Goal: Information Seeking & Learning: Learn about a topic

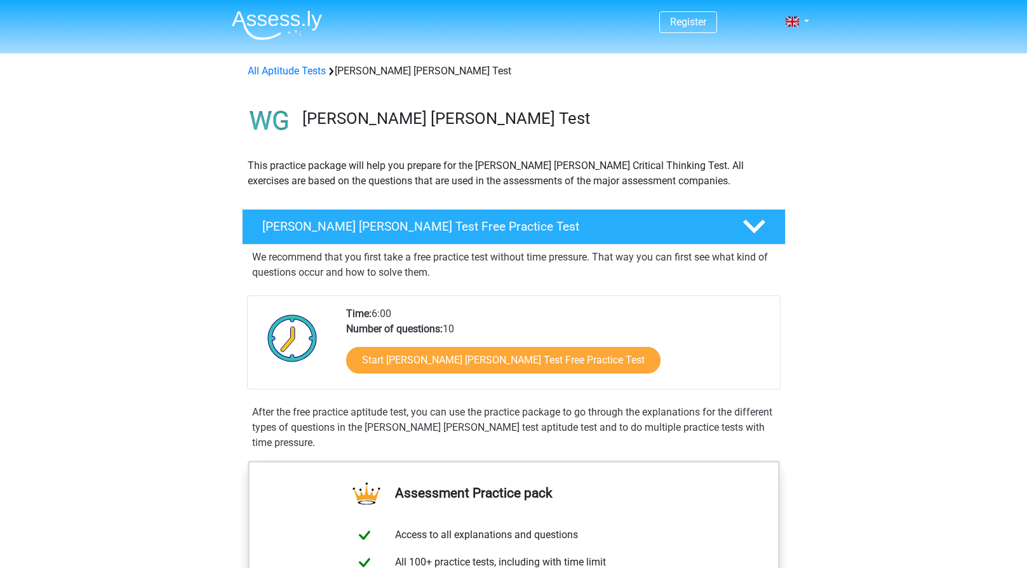
drag, startPoint x: 848, startPoint y: 502, endPoint x: 860, endPoint y: 495, distance: 13.9
click at [285, 69] on link "All Aptitude Tests" at bounding box center [287, 71] width 78 height 12
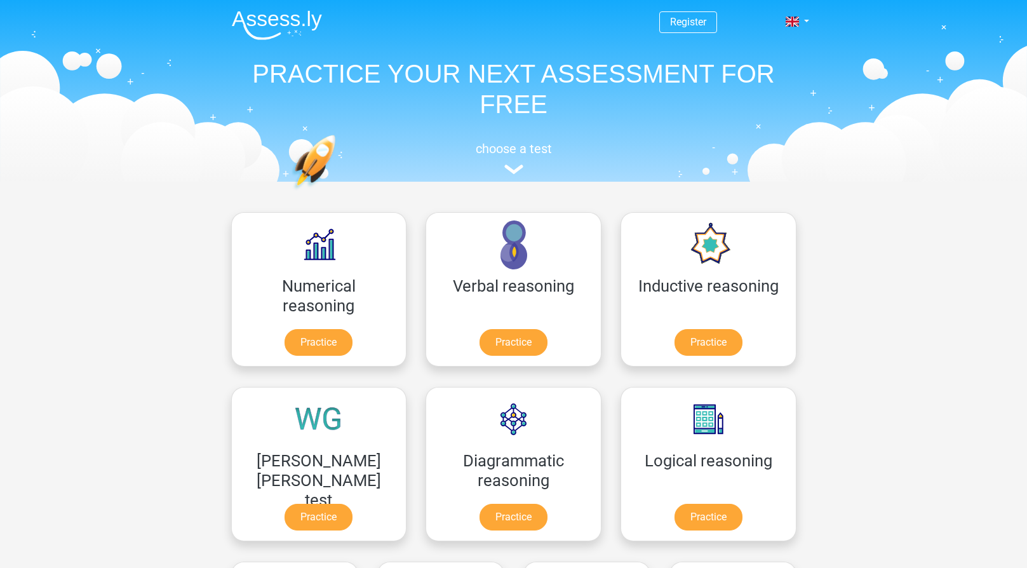
scroll to position [202, 0]
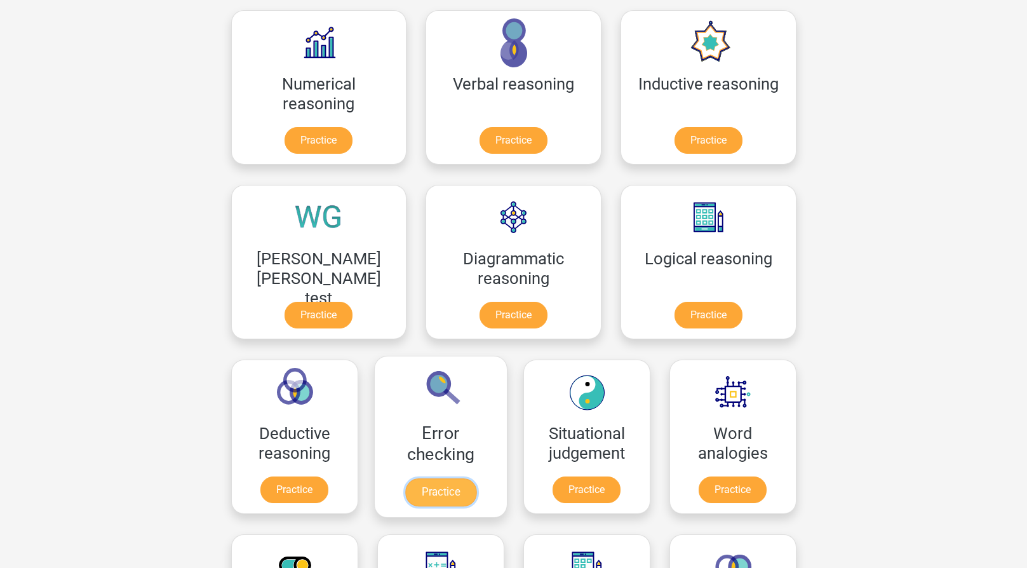
click at [476, 478] on link "Practice" at bounding box center [440, 492] width 71 height 28
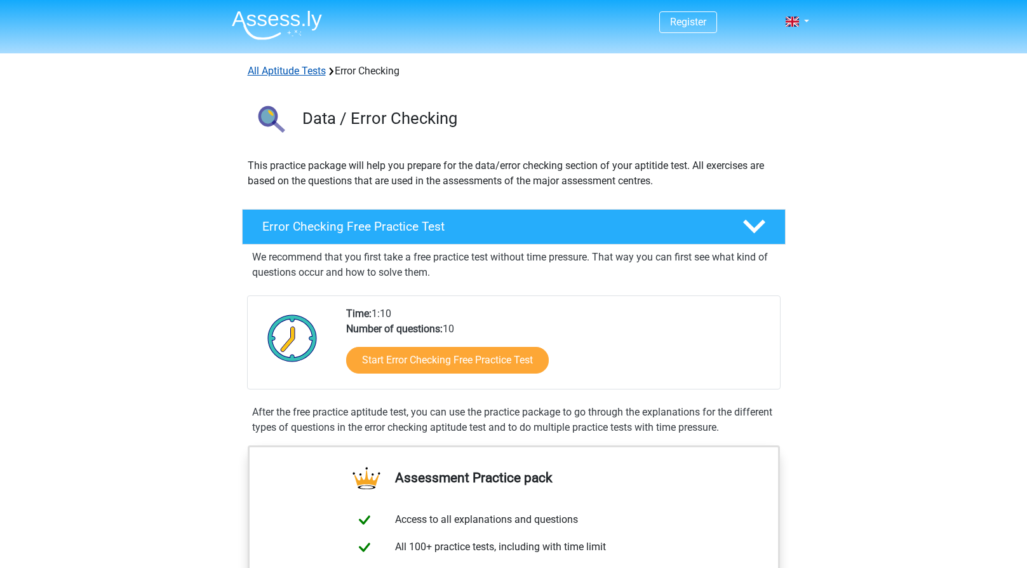
click at [297, 72] on link "All Aptitude Tests" at bounding box center [287, 71] width 78 height 12
